Goal: Obtain resource: Download file/media

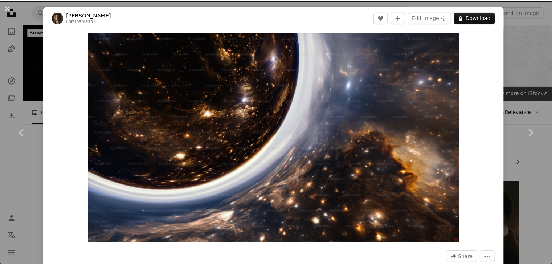
scroll to position [4448, 0]
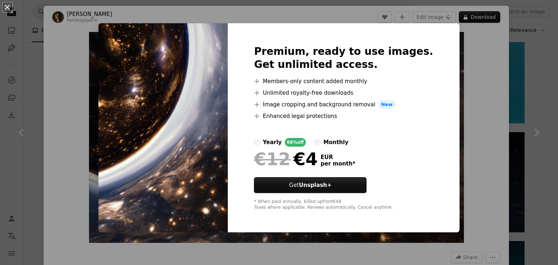
click at [446, 38] on div "An X shape Premium, ready to use images. Get unlimited access. A plus sign Memb…" at bounding box center [279, 132] width 558 height 265
click at [416, 34] on img "Zoom in on this image" at bounding box center [276, 137] width 375 height 211
click at [10, 11] on button "An X shape" at bounding box center [7, 7] width 9 height 9
click at [10, 11] on icon "Unsplash logo Unsplash Home" at bounding box center [11, 11] width 15 height 15
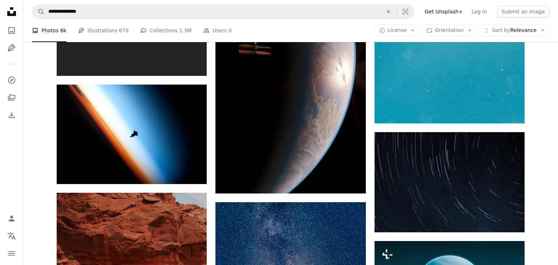
click at [10, 11] on icon "Unsplash logo Unsplash Home" at bounding box center [11, 11] width 15 height 15
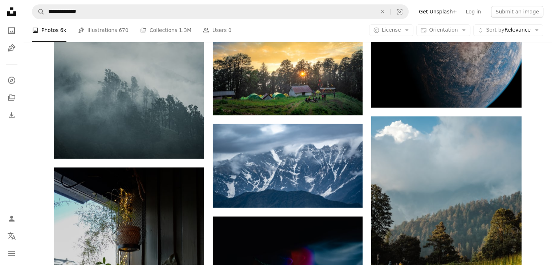
scroll to position [18132, 0]
